Goal: Task Accomplishment & Management: Use online tool/utility

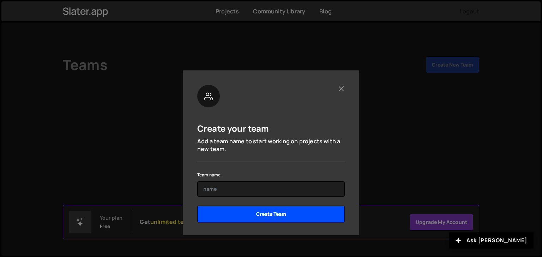
click at [268, 214] on input "Create Team" at bounding box center [270, 214] width 147 height 17
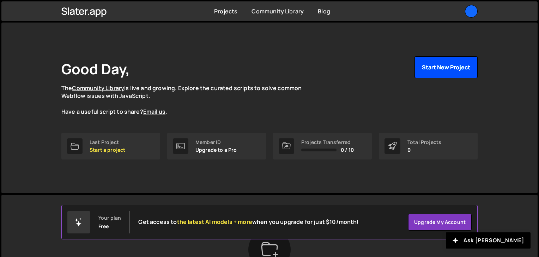
click at [435, 68] on button "Start New Project" at bounding box center [445, 67] width 63 height 22
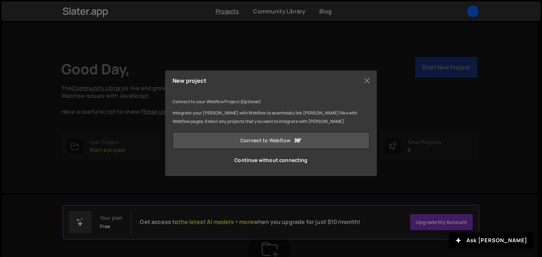
click at [282, 145] on link "Connect to Webflow" at bounding box center [270, 140] width 197 height 17
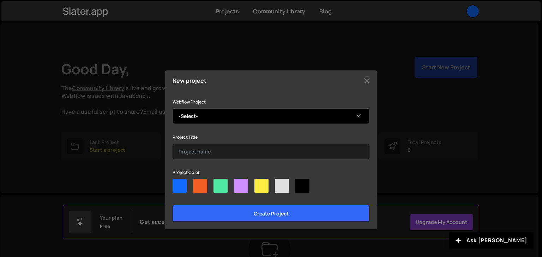
click at [338, 116] on select "-Select- MSJ" at bounding box center [270, 117] width 197 height 16
select select "6481a8a70cbaf6f1839ce7b3"
click at [172, 109] on select "-Select- MSJ" at bounding box center [270, 117] width 197 height 16
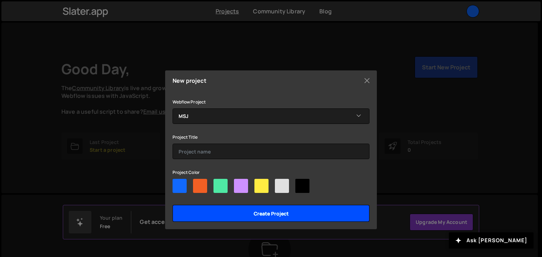
click at [215, 211] on input "Create project" at bounding box center [270, 213] width 197 height 17
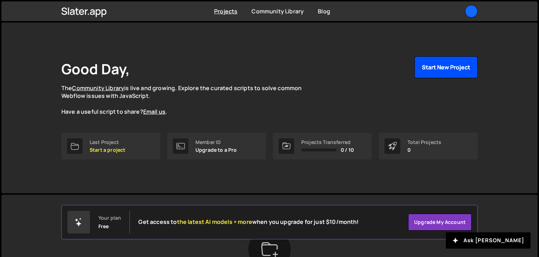
click at [432, 72] on button "Start New Project" at bounding box center [445, 67] width 63 height 22
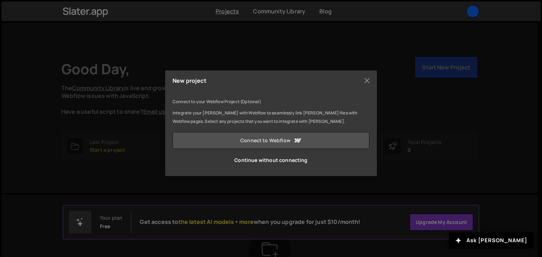
click at [275, 142] on link "Connect to Webflow" at bounding box center [270, 140] width 197 height 17
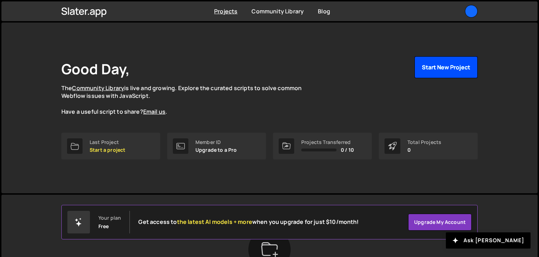
click at [440, 65] on button "Start New Project" at bounding box center [445, 67] width 63 height 22
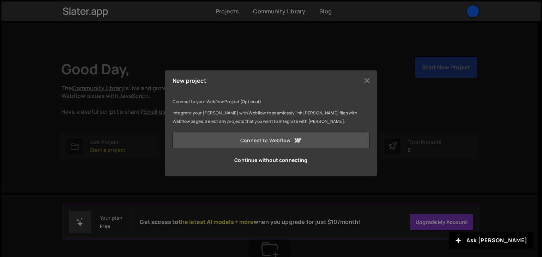
click at [254, 139] on link "Connect to Webflow" at bounding box center [270, 140] width 197 height 17
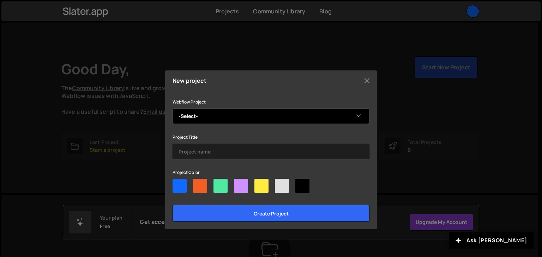
click at [283, 118] on select "-Select- MSJ" at bounding box center [270, 117] width 197 height 16
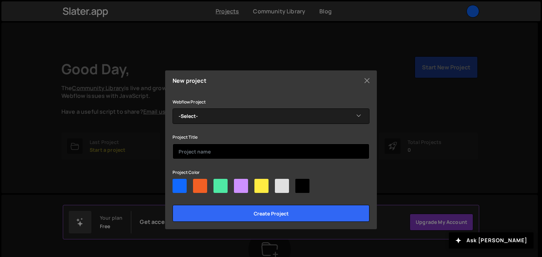
click at [259, 146] on input "text" at bounding box center [270, 152] width 197 height 16
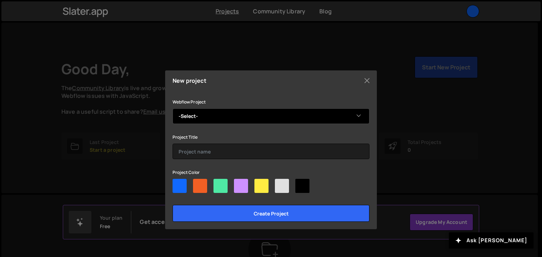
drag, startPoint x: 251, startPoint y: 115, endPoint x: 222, endPoint y: 136, distance: 36.3
click at [222, 136] on div "Webflow Project -Select- MSJ Project Title Project Color Create project" at bounding box center [270, 160] width 197 height 124
select select "6481a8a70cbaf6f1839ce7b3"
click at [172, 109] on select "-Select- MSJ" at bounding box center [270, 117] width 197 height 16
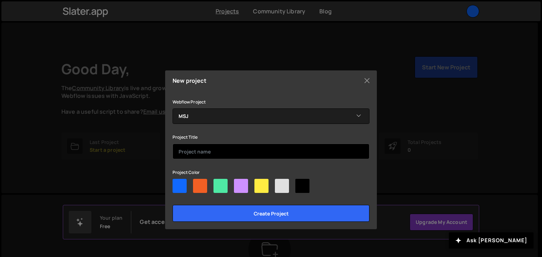
click at [219, 146] on input "text" at bounding box center [270, 152] width 197 height 16
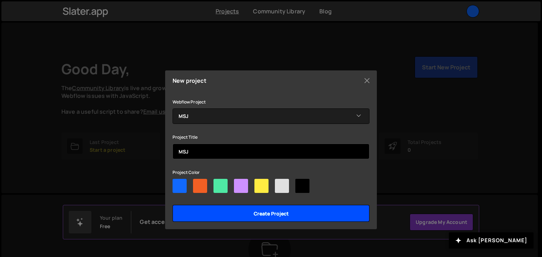
type input "MSJ"
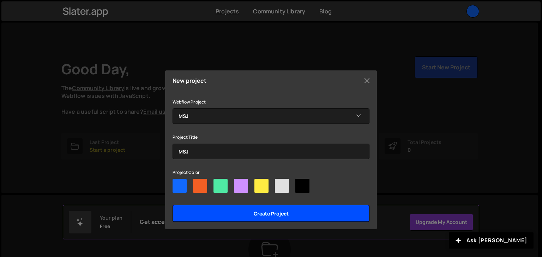
click at [203, 212] on input "Create project" at bounding box center [270, 213] width 197 height 17
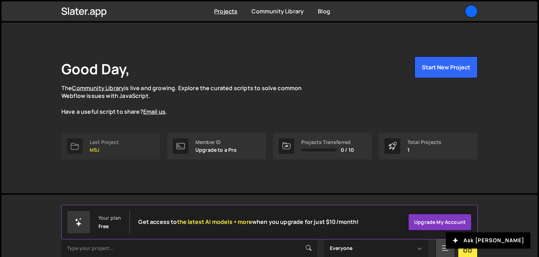
click at [122, 147] on link "Last Project MSJ" at bounding box center [110, 146] width 99 height 27
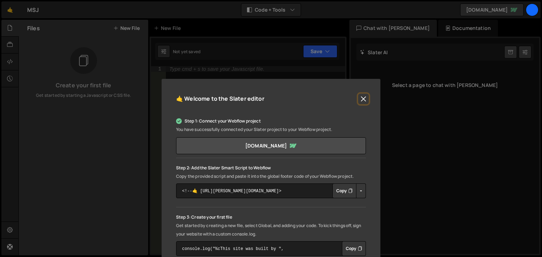
click at [362, 101] on button "Close" at bounding box center [363, 99] width 11 height 11
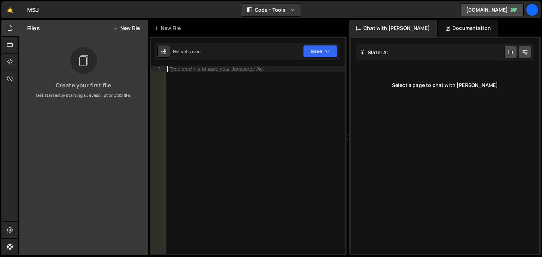
click at [207, 71] on div "Type cmd + s to save your Javascript file." at bounding box center [216, 69] width 95 height 5
click at [327, 53] on icon "button" at bounding box center [327, 51] width 5 height 7
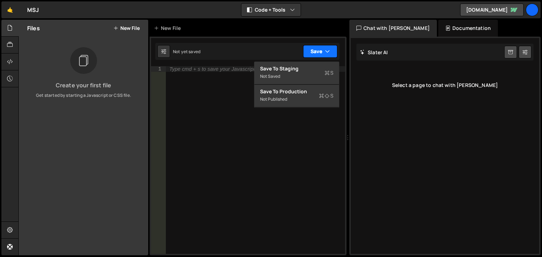
click at [327, 53] on icon "button" at bounding box center [327, 51] width 5 height 7
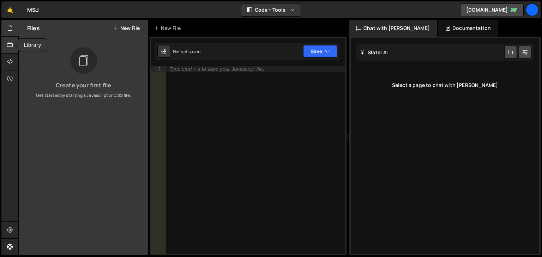
click at [7, 43] on icon at bounding box center [10, 45] width 6 height 8
